Goal: Find contact information: Find contact information

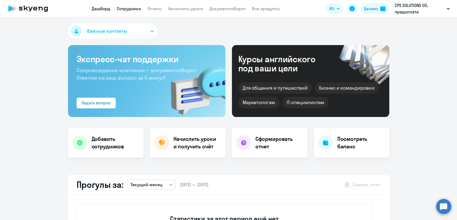
click at [132, 6] on link "Сотрудники" at bounding box center [129, 8] width 24 height 5
select select "30"
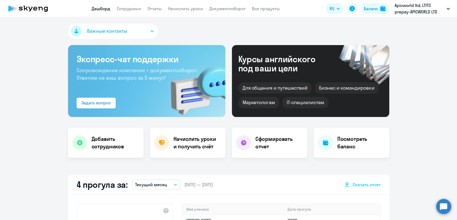
click at [141, 10] on nav "Дашборд Сотрудники Отчеты Начислить уроки Документооборот Все продукты" at bounding box center [186, 8] width 188 height 7
click at [139, 8] on link "Сотрудники" at bounding box center [129, 8] width 24 height 5
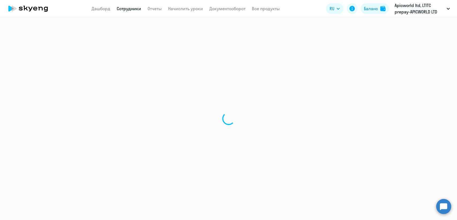
select select "30"
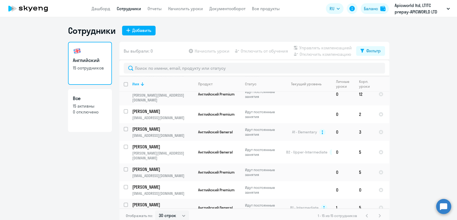
scroll to position [148, 0]
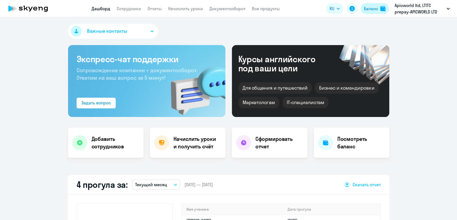
select select "30"
click at [366, 8] on div "Баланс" at bounding box center [371, 8] width 14 height 6
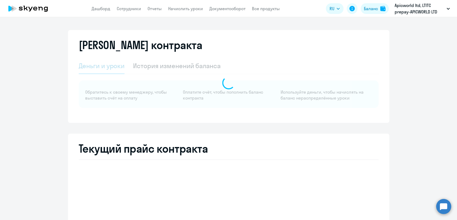
select select "english_adult_not_native_speaker"
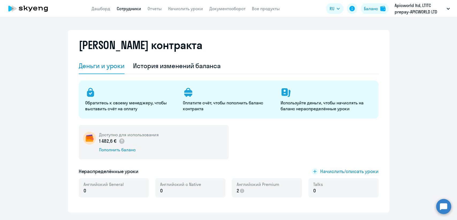
click at [123, 9] on link "Сотрудники" at bounding box center [129, 8] width 24 height 5
select select "30"
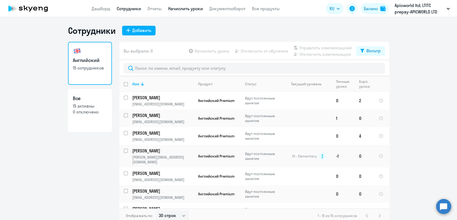
click at [180, 10] on link "Начислить уроки" at bounding box center [185, 8] width 35 height 5
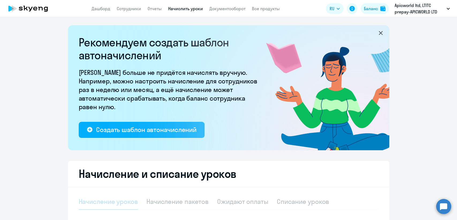
select select "10"
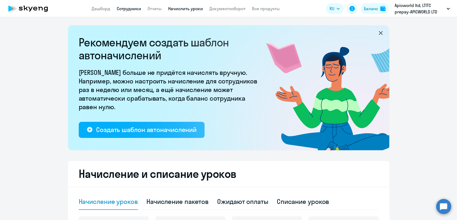
click at [122, 11] on link "Сотрудники" at bounding box center [129, 8] width 24 height 5
select select "30"
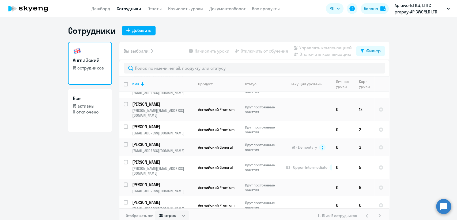
scroll to position [148, 0]
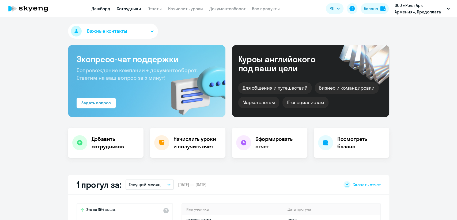
click at [131, 7] on link "Сотрудники" at bounding box center [129, 8] width 24 height 5
select select "30"
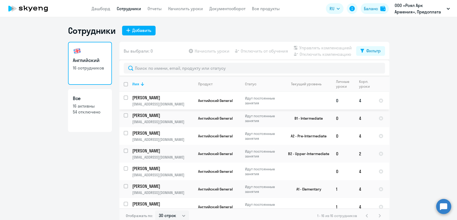
click at [332, 101] on td "0" at bounding box center [343, 101] width 23 height 18
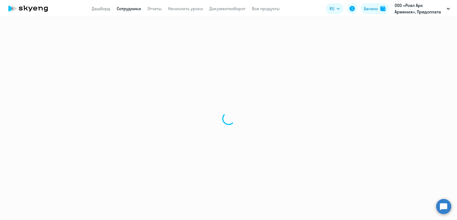
select select "english"
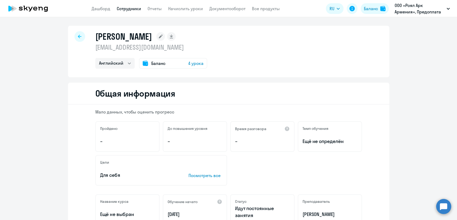
click at [156, 51] on p "khvorostianov@royalarkgames.com" at bounding box center [151, 47] width 112 height 9
copy p "khvorostianov@royalarkgames.com"
